Goal: Obtain resource: Download file/media

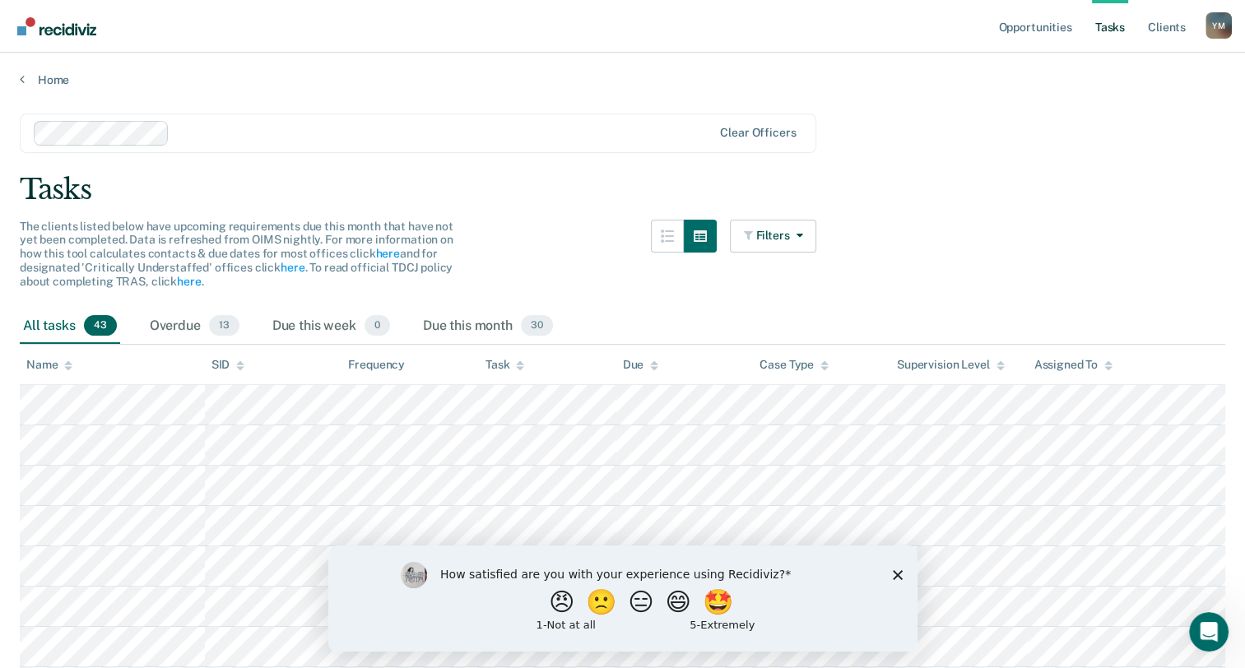
click at [1107, 35] on link "Tasks" at bounding box center [1110, 26] width 36 height 53
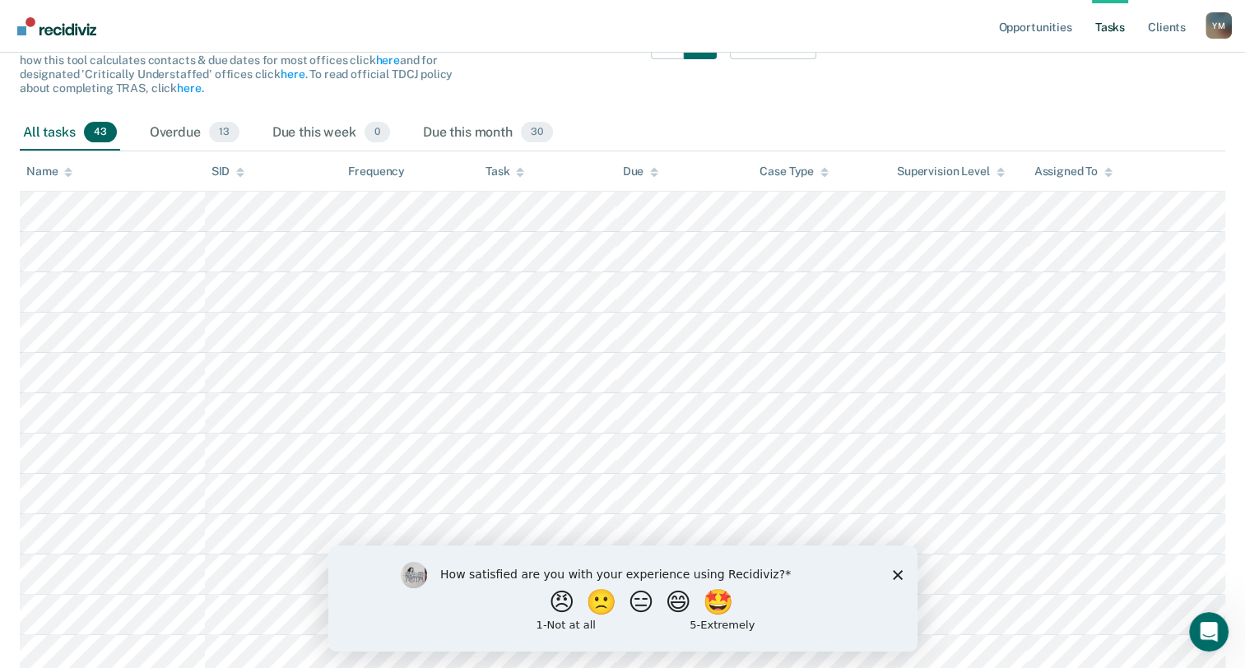
scroll to position [195, 0]
click at [899, 573] on icon "Close survey" at bounding box center [897, 574] width 10 height 10
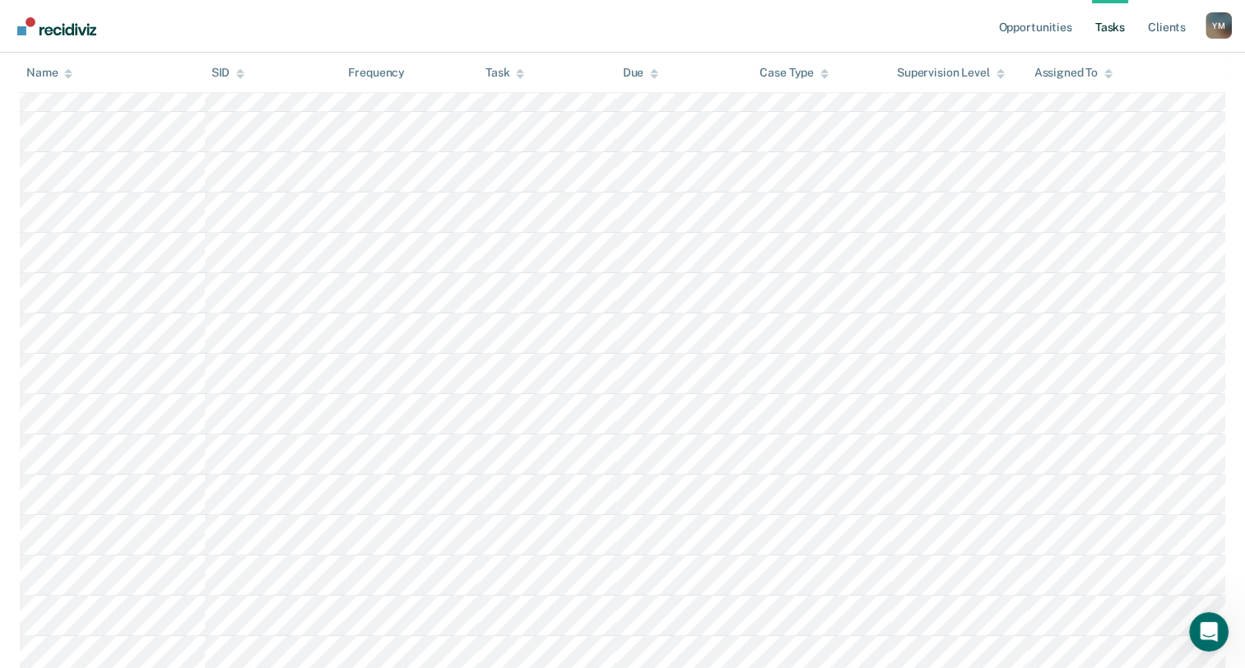
scroll to position [0, 0]
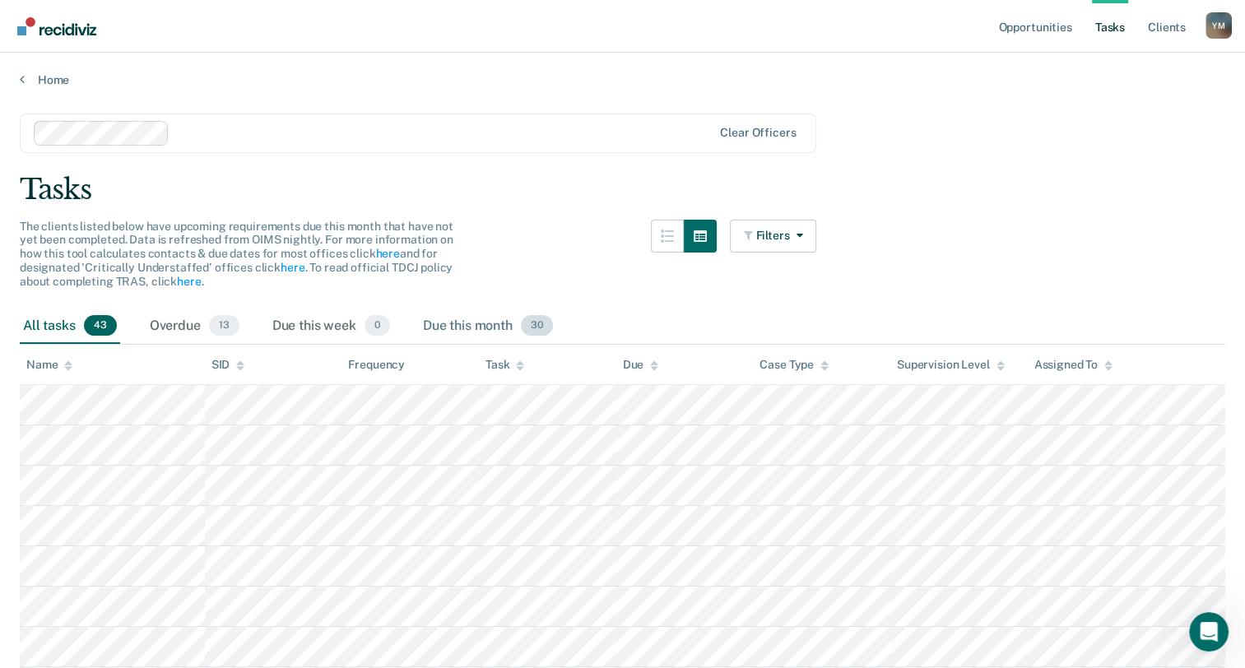
click at [461, 332] on div "Due this month 30" at bounding box center [488, 327] width 137 height 36
drag, startPoint x: 67, startPoint y: 323, endPoint x: 184, endPoint y: 318, distance: 117.0
click at [88, 316] on div "All tasks 43" at bounding box center [70, 327] width 100 height 36
click at [703, 234] on icon "button" at bounding box center [700, 236] width 13 height 12
drag, startPoint x: 678, startPoint y: 235, endPoint x: 860, endPoint y: 255, distance: 182.9
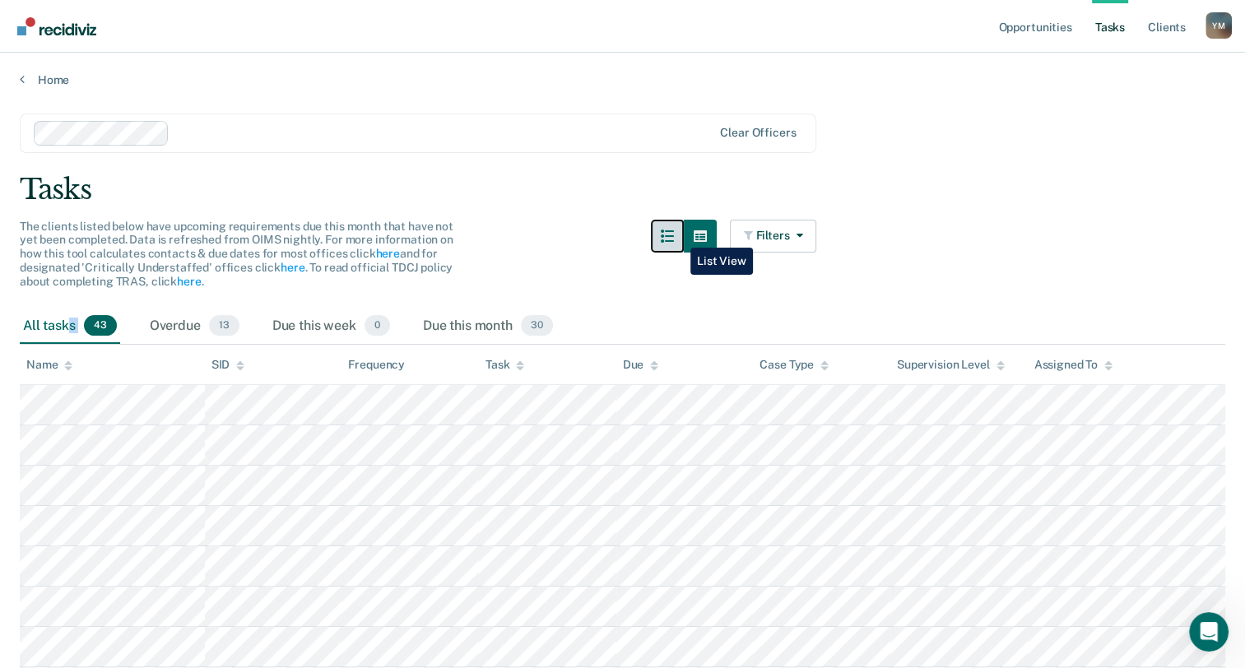
click at [684, 232] on button "button" at bounding box center [667, 236] width 33 height 33
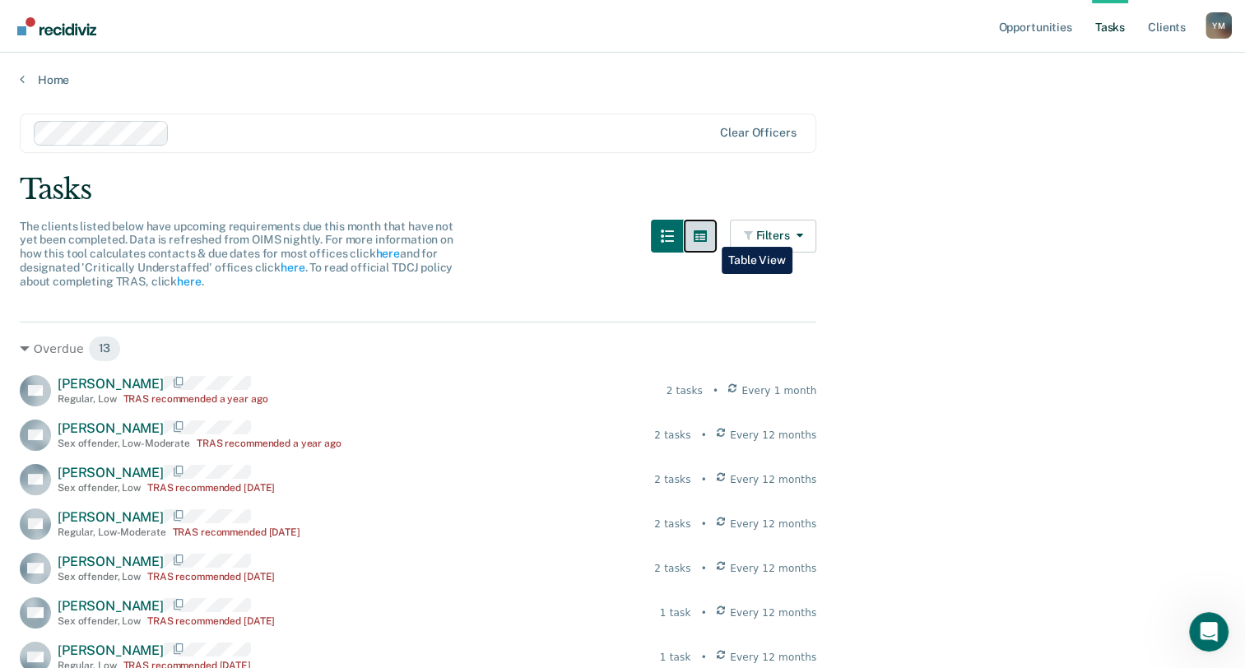
drag, startPoint x: 709, startPoint y: 234, endPoint x: 835, endPoint y: 247, distance: 126.5
click at [707, 232] on icon "button" at bounding box center [700, 236] width 13 height 12
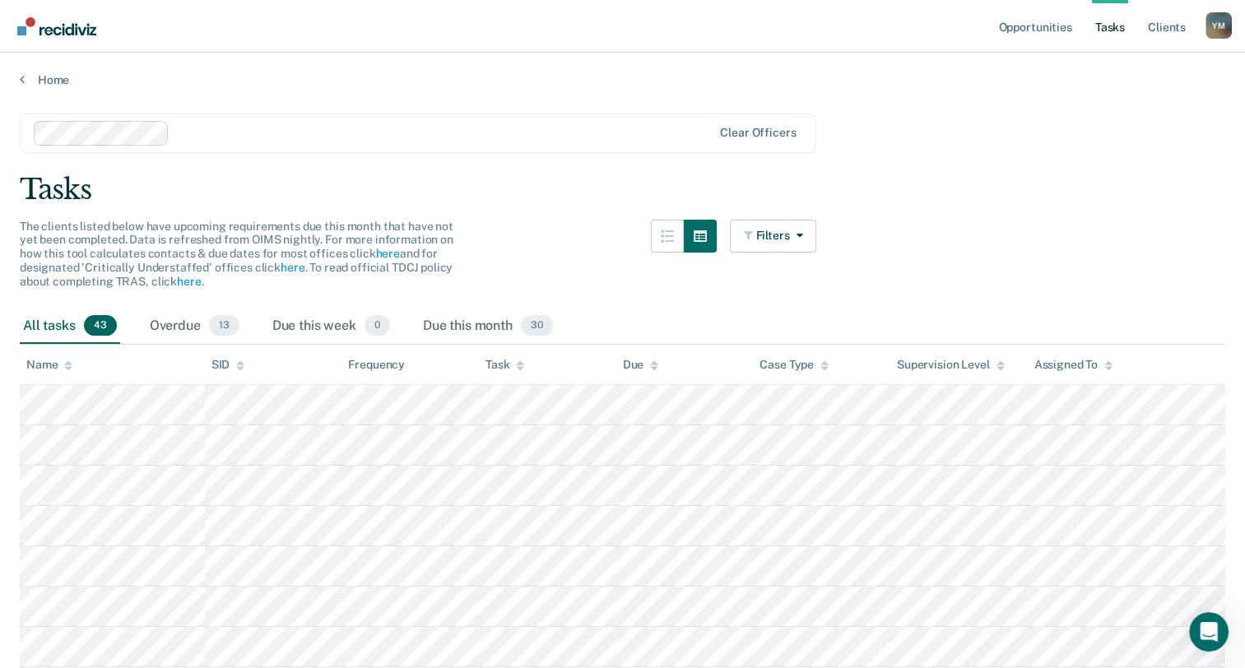
click at [1116, 21] on link "Tasks" at bounding box center [1110, 26] width 36 height 53
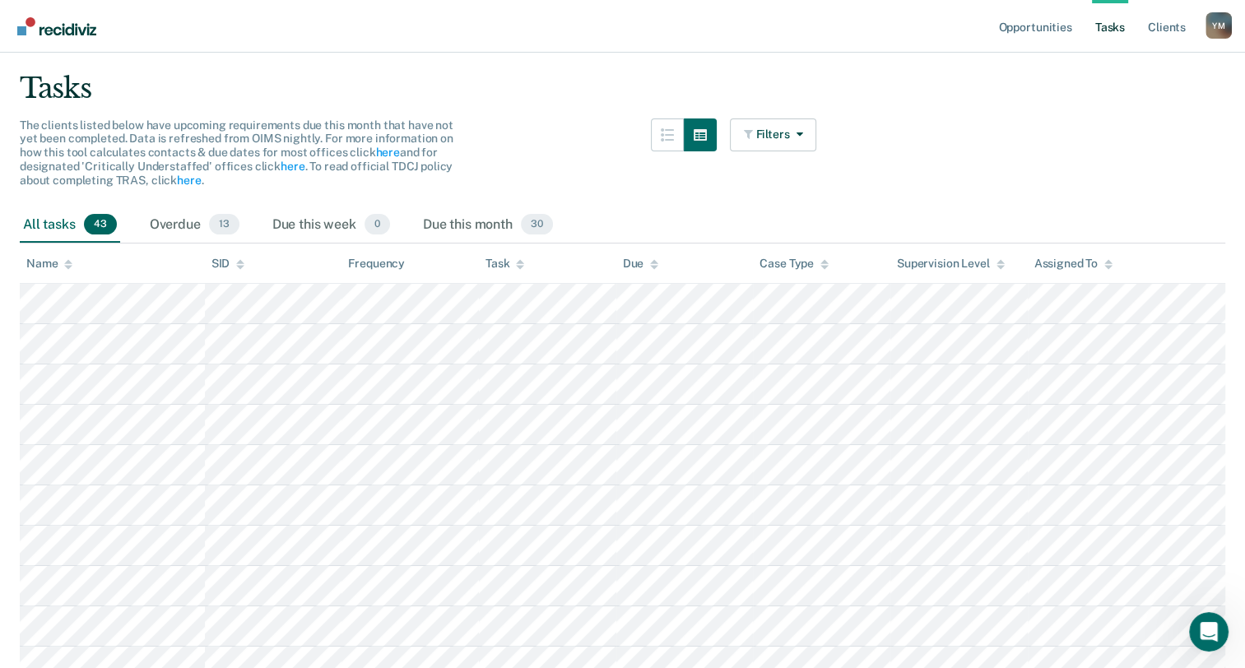
scroll to position [92, 0]
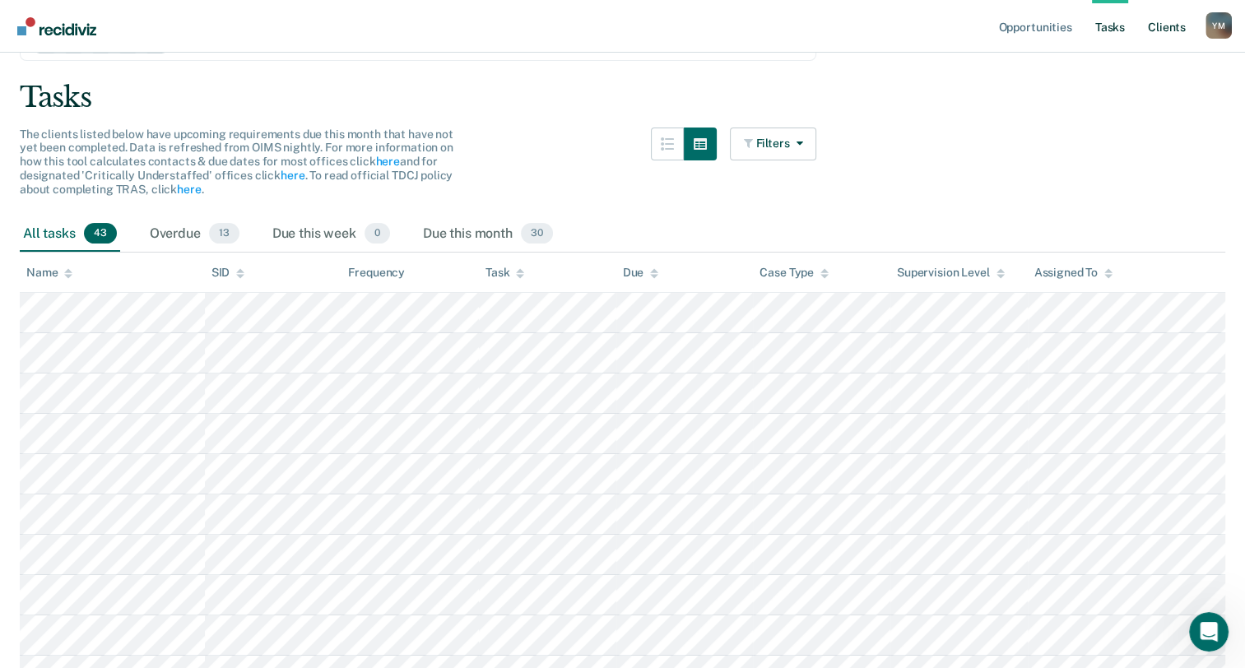
click at [1171, 32] on link "Client s" at bounding box center [1166, 26] width 44 height 53
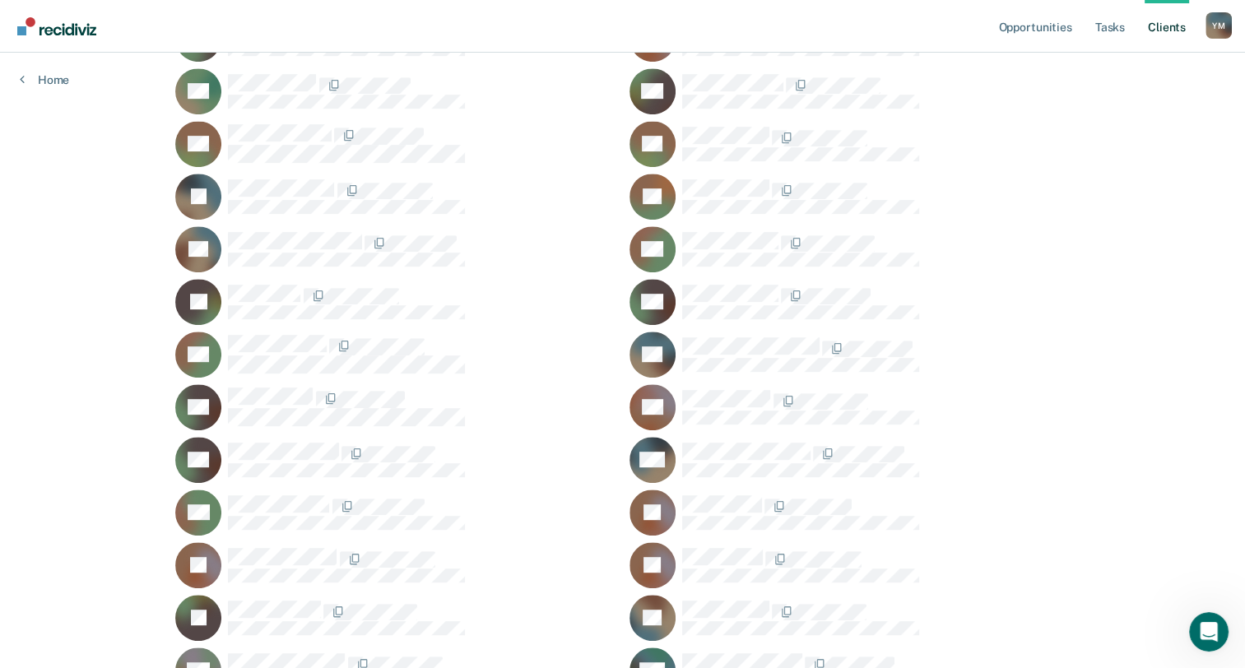
scroll to position [1017, 0]
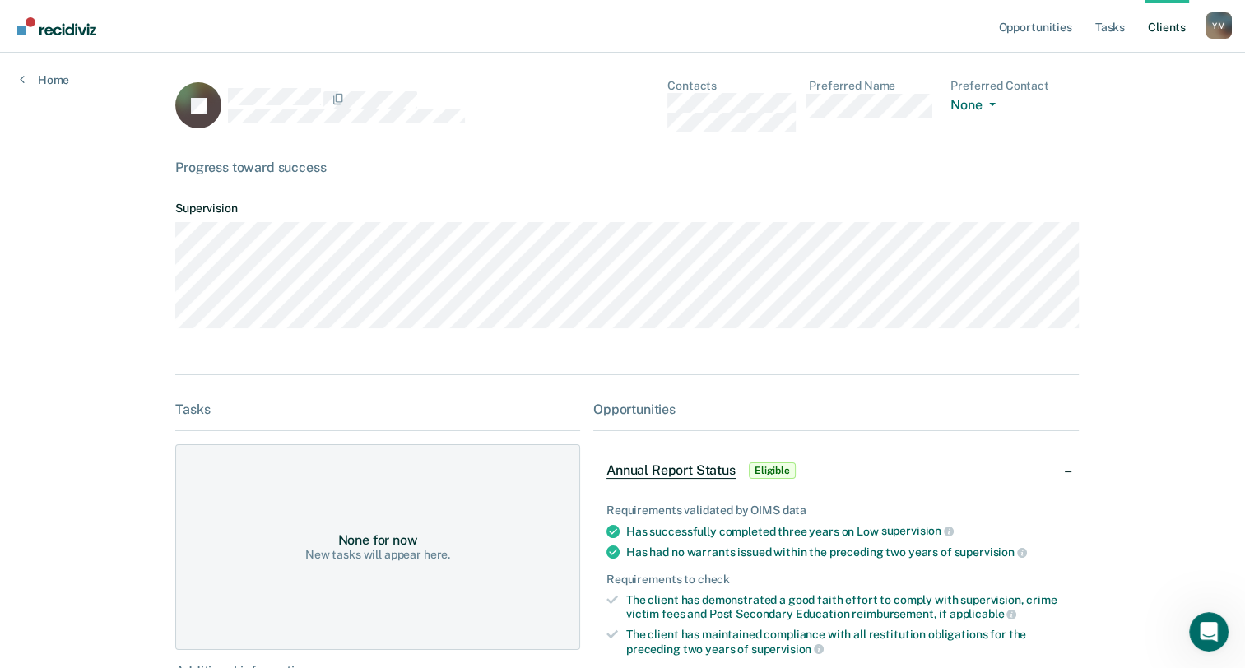
click at [290, 174] on div "Progress toward success" at bounding box center [626, 168] width 903 height 16
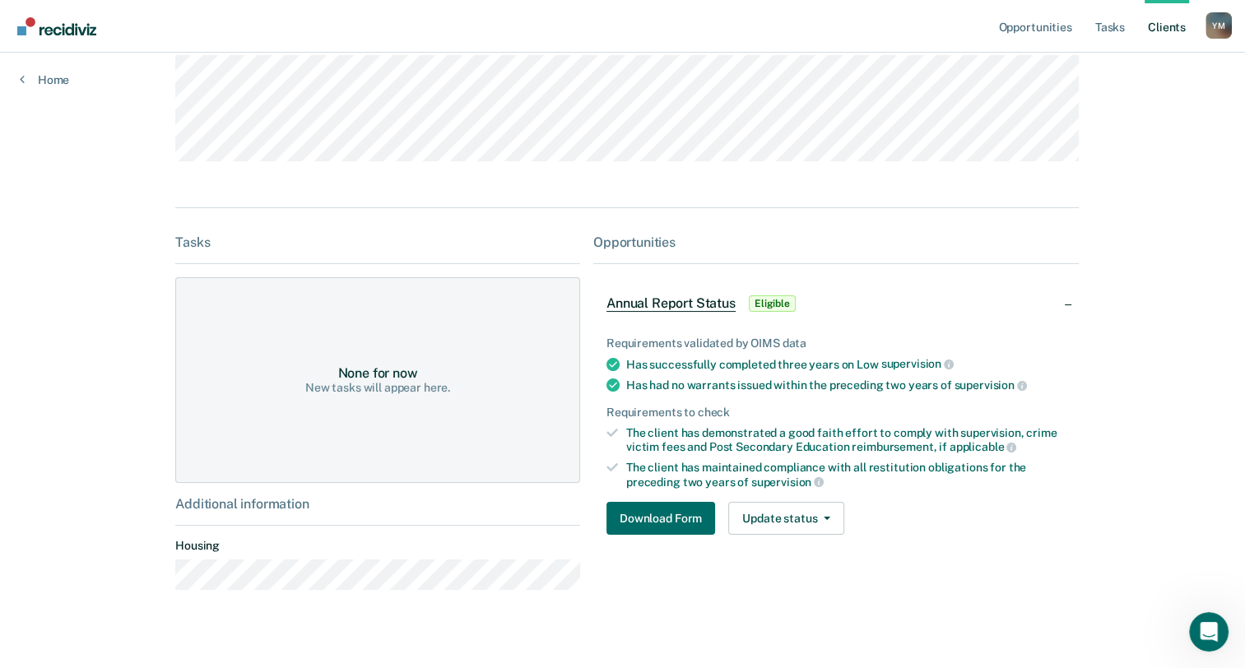
scroll to position [194, 0]
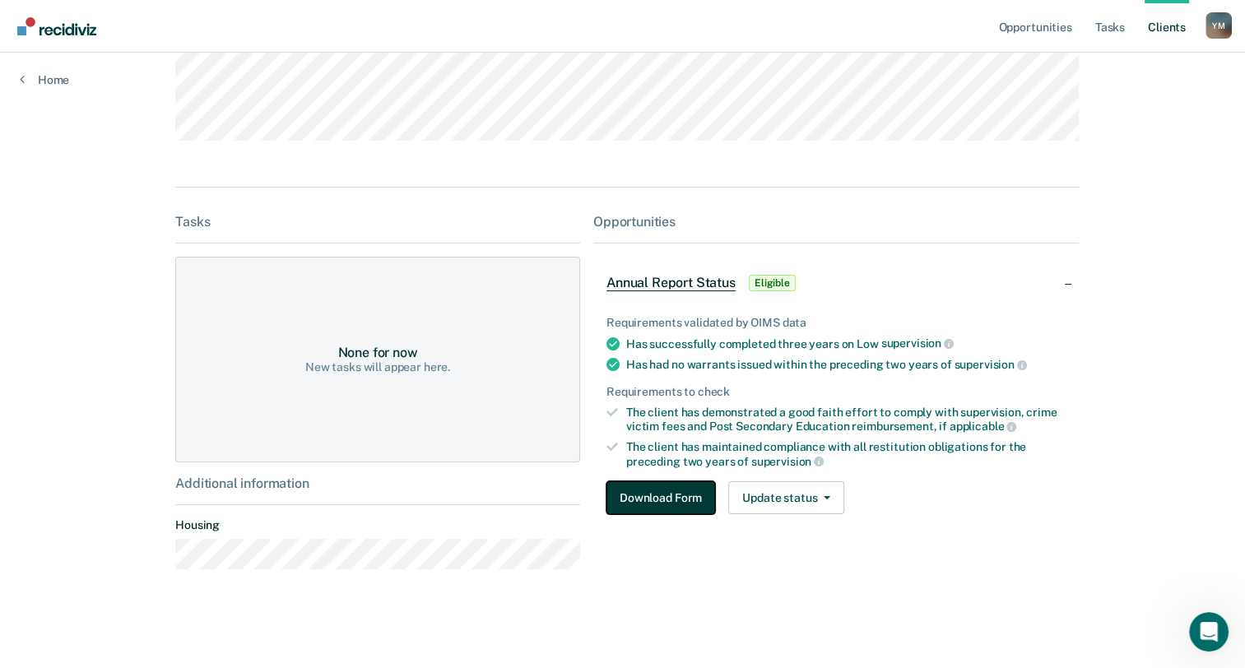
click at [632, 498] on button "Download Form" at bounding box center [660, 497] width 109 height 33
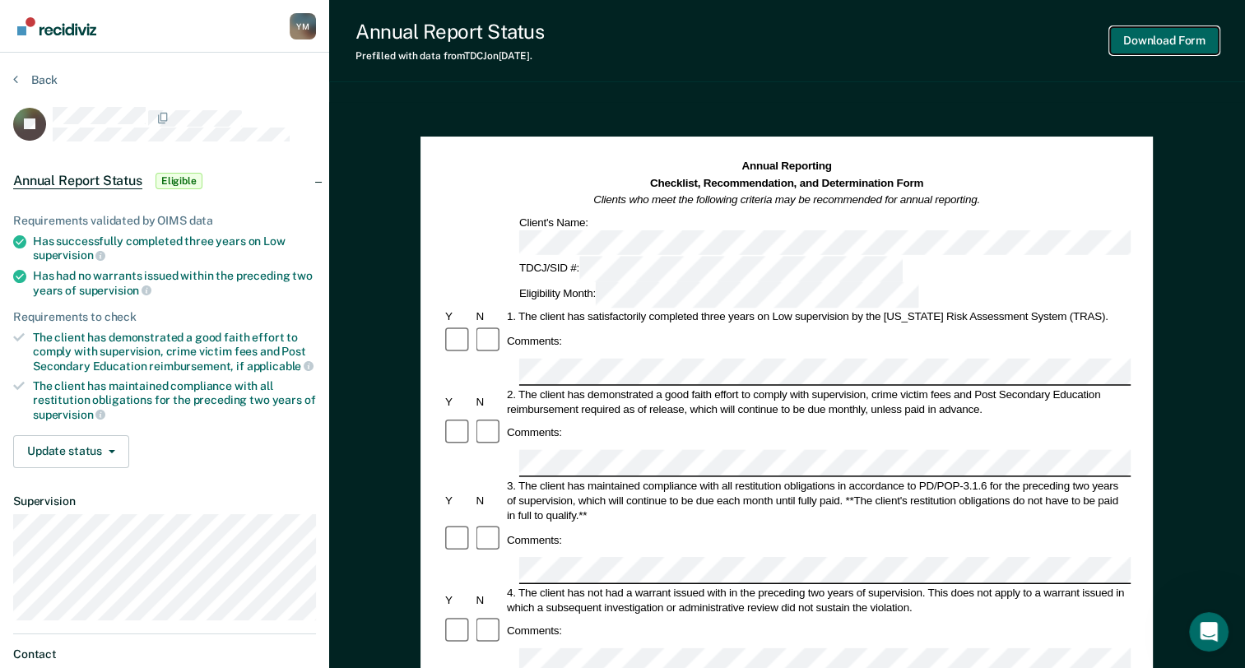
click at [1153, 39] on button "Download Form" at bounding box center [1164, 40] width 109 height 27
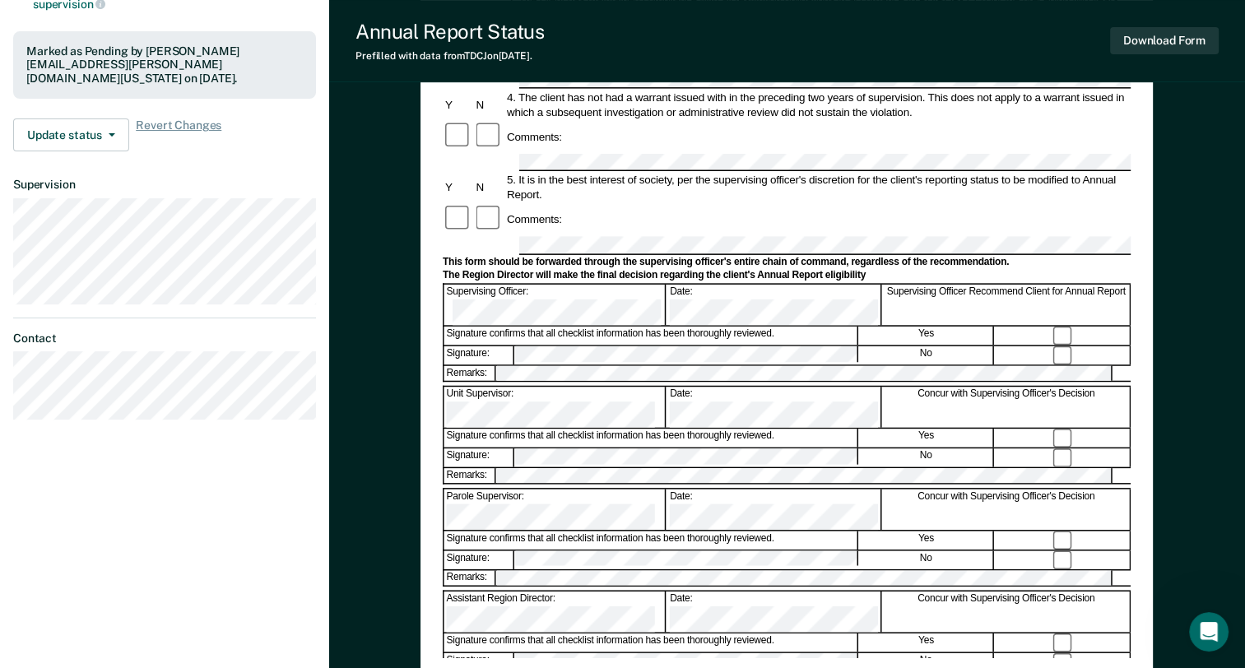
scroll to position [293, 0]
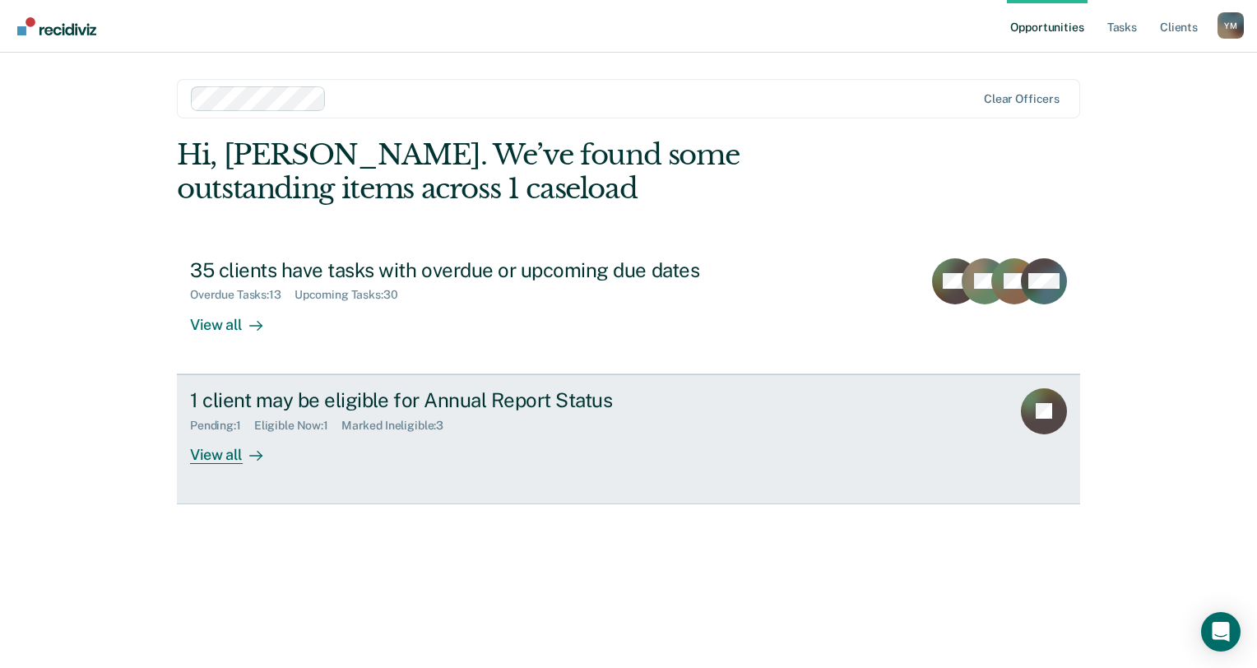
click at [234, 459] on div "View all" at bounding box center [236, 448] width 92 height 32
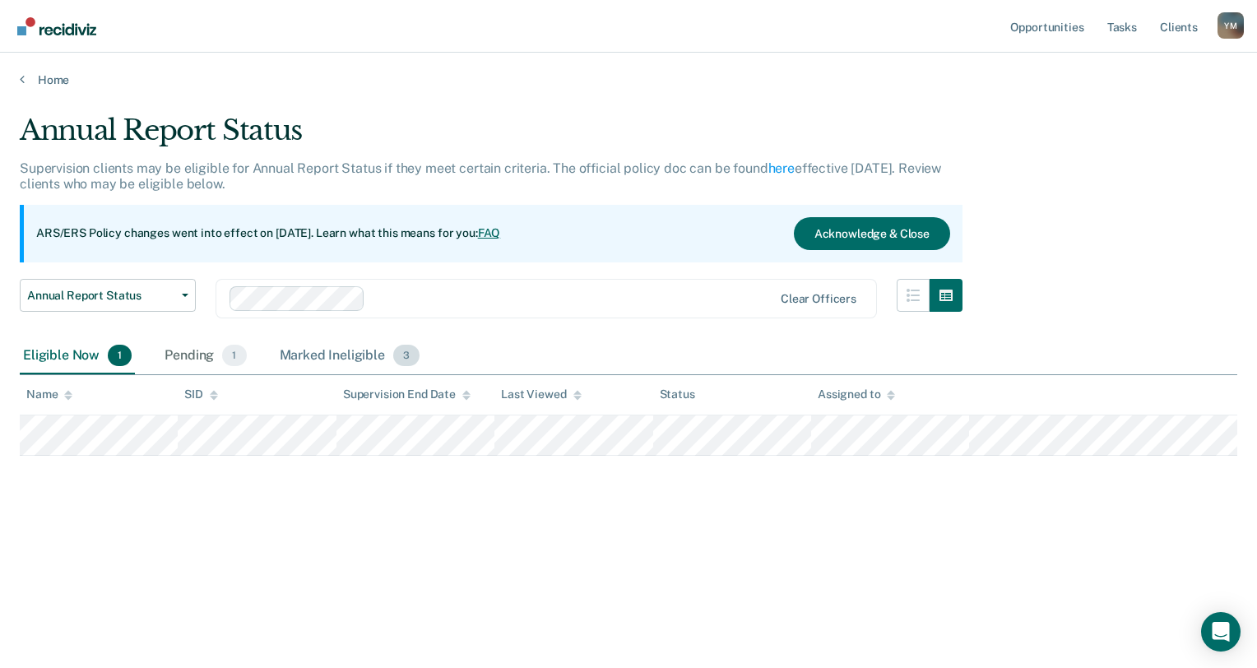
click at [332, 362] on div "Marked Ineligible 3" at bounding box center [349, 356] width 147 height 36
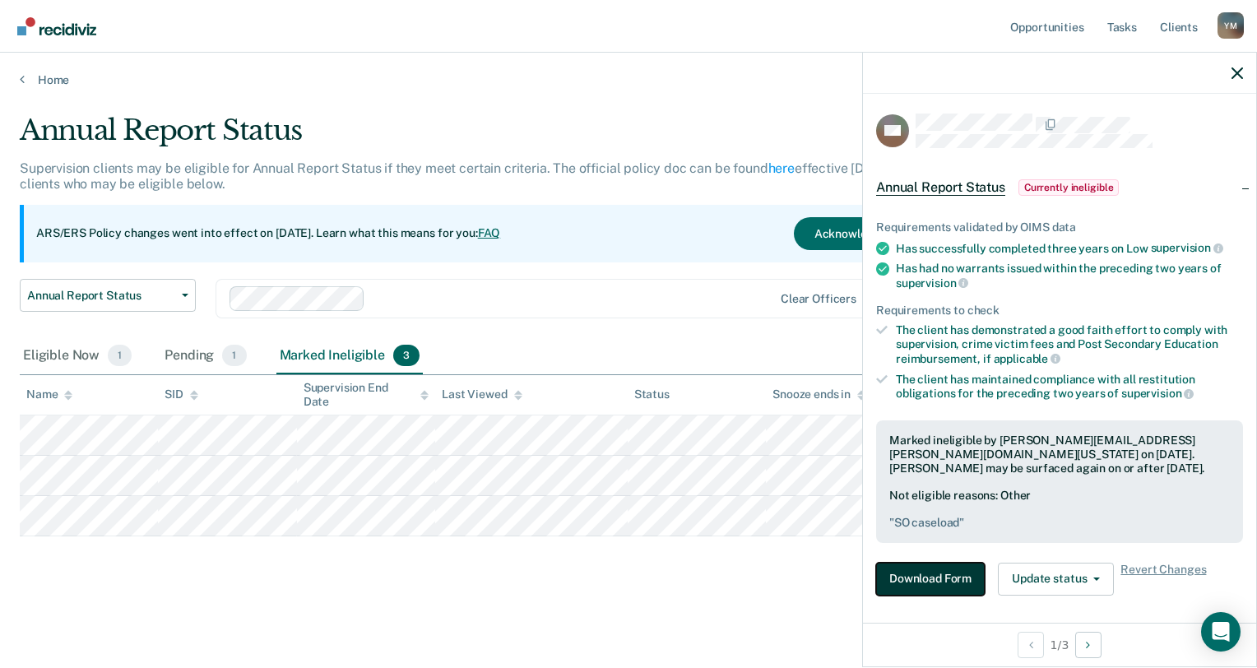
click at [948, 576] on button "Download Form" at bounding box center [930, 579] width 109 height 33
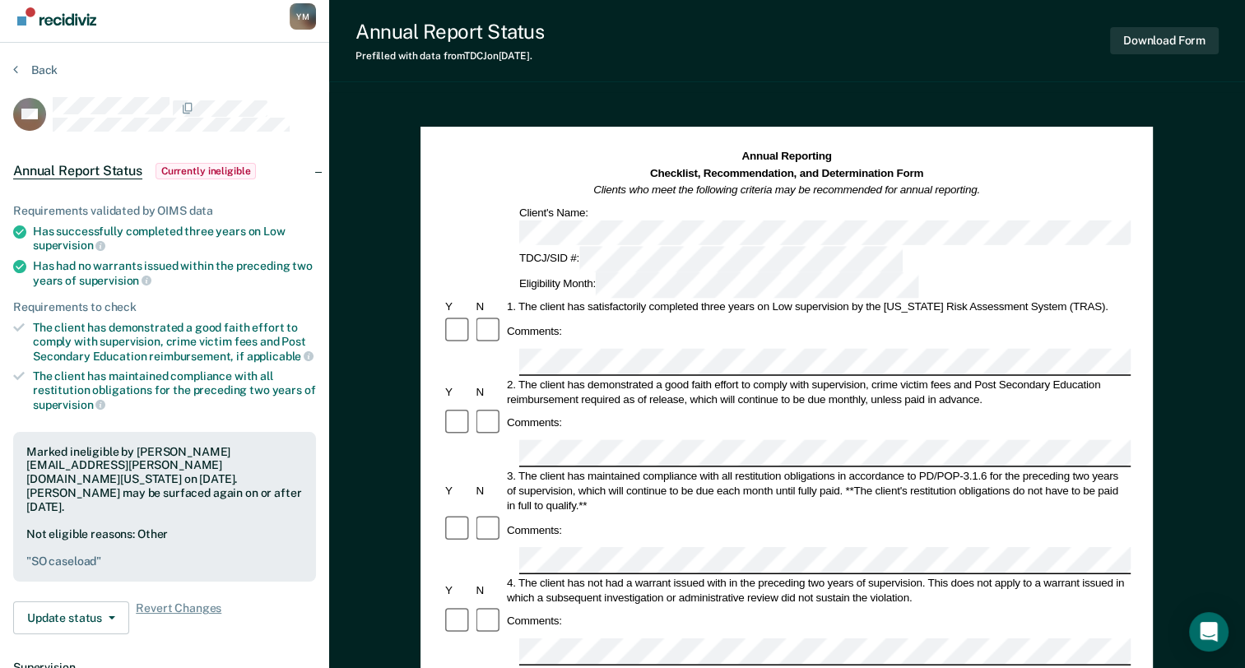
scroll to position [3, 0]
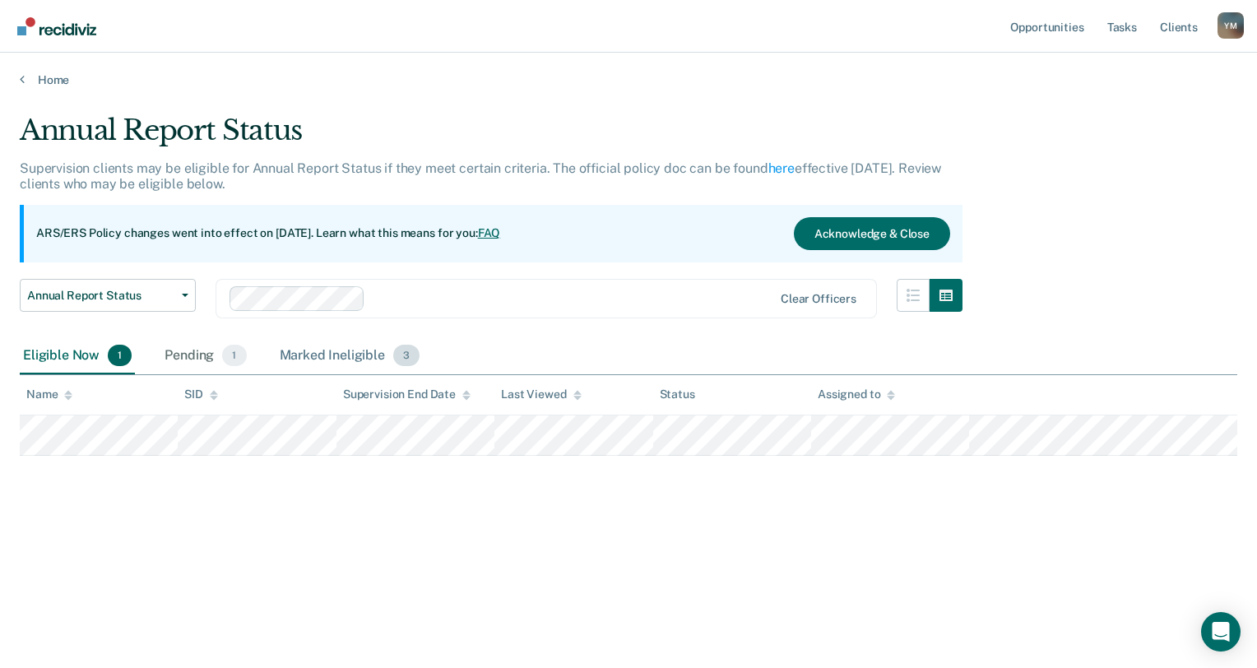
click at [362, 359] on div "Marked Ineligible 3" at bounding box center [349, 356] width 147 height 36
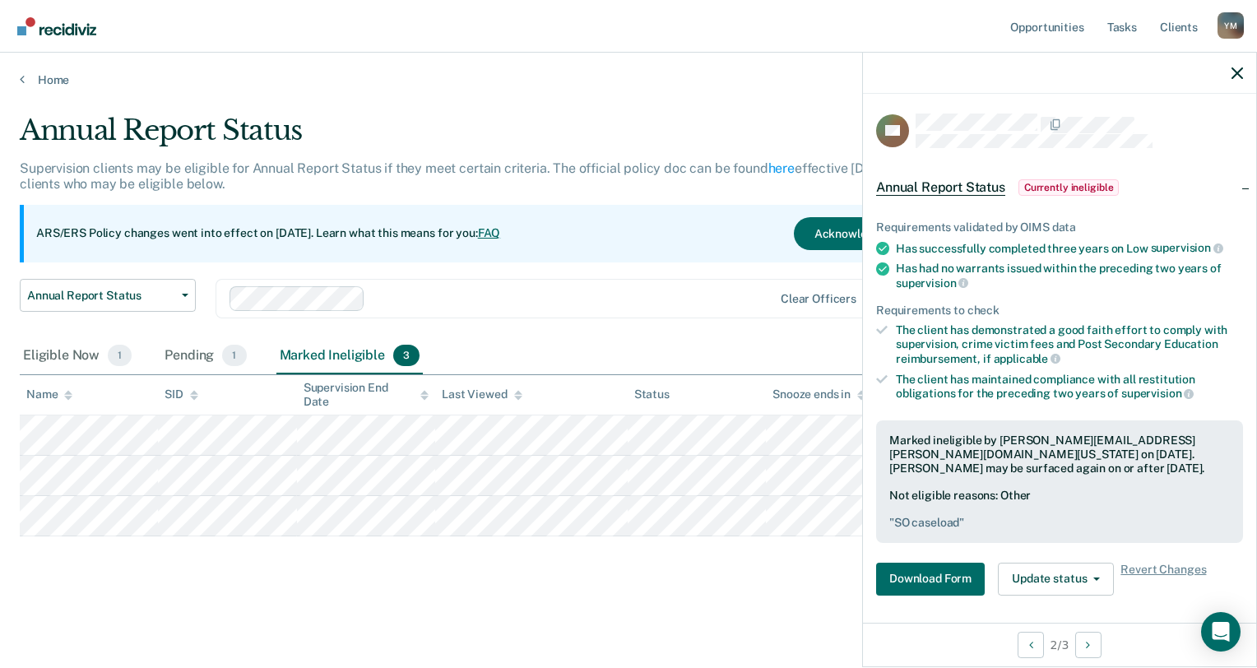
click at [1231, 66] on div at bounding box center [1059, 73] width 393 height 41
click at [1232, 68] on icon "button" at bounding box center [1238, 73] width 12 height 12
click at [1236, 77] on icon "button" at bounding box center [1238, 73] width 12 height 12
